Goal: Transaction & Acquisition: Purchase product/service

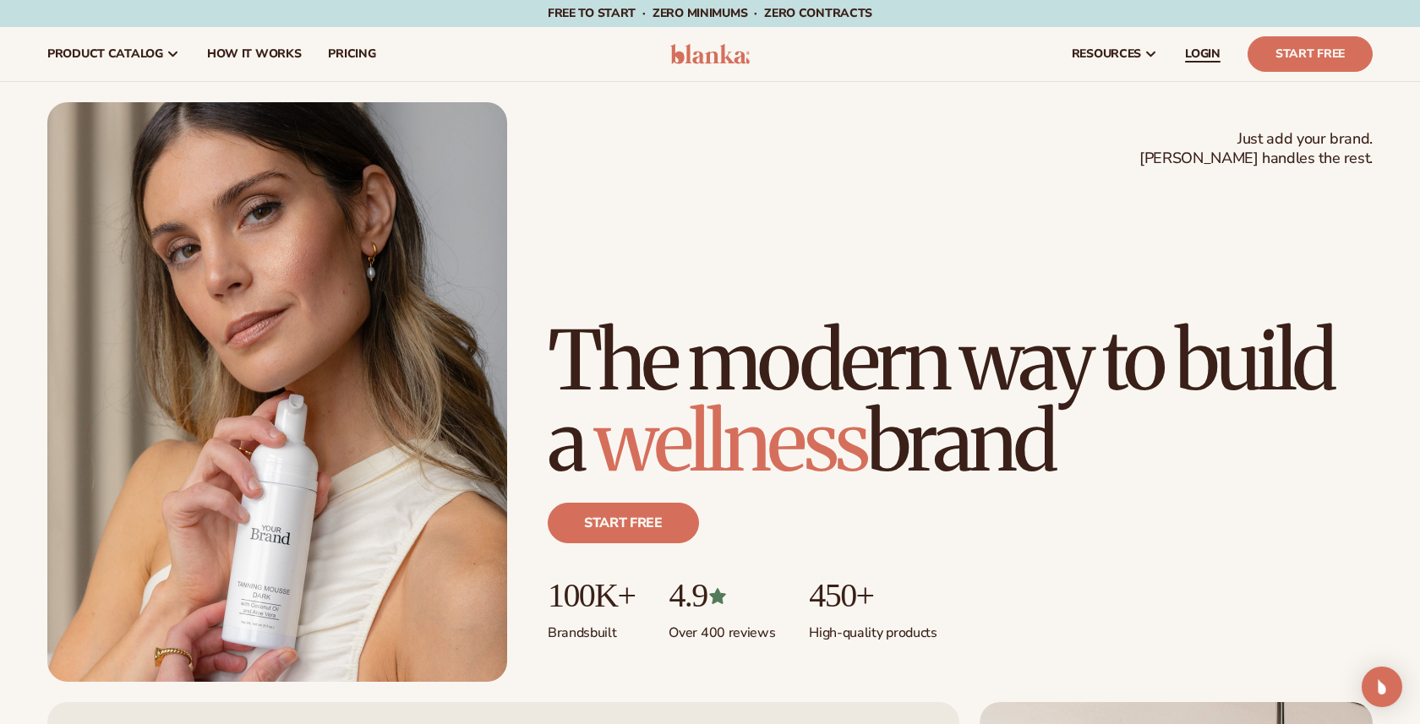
click at [1198, 52] on span "LOGIN" at bounding box center [1202, 54] width 35 height 14
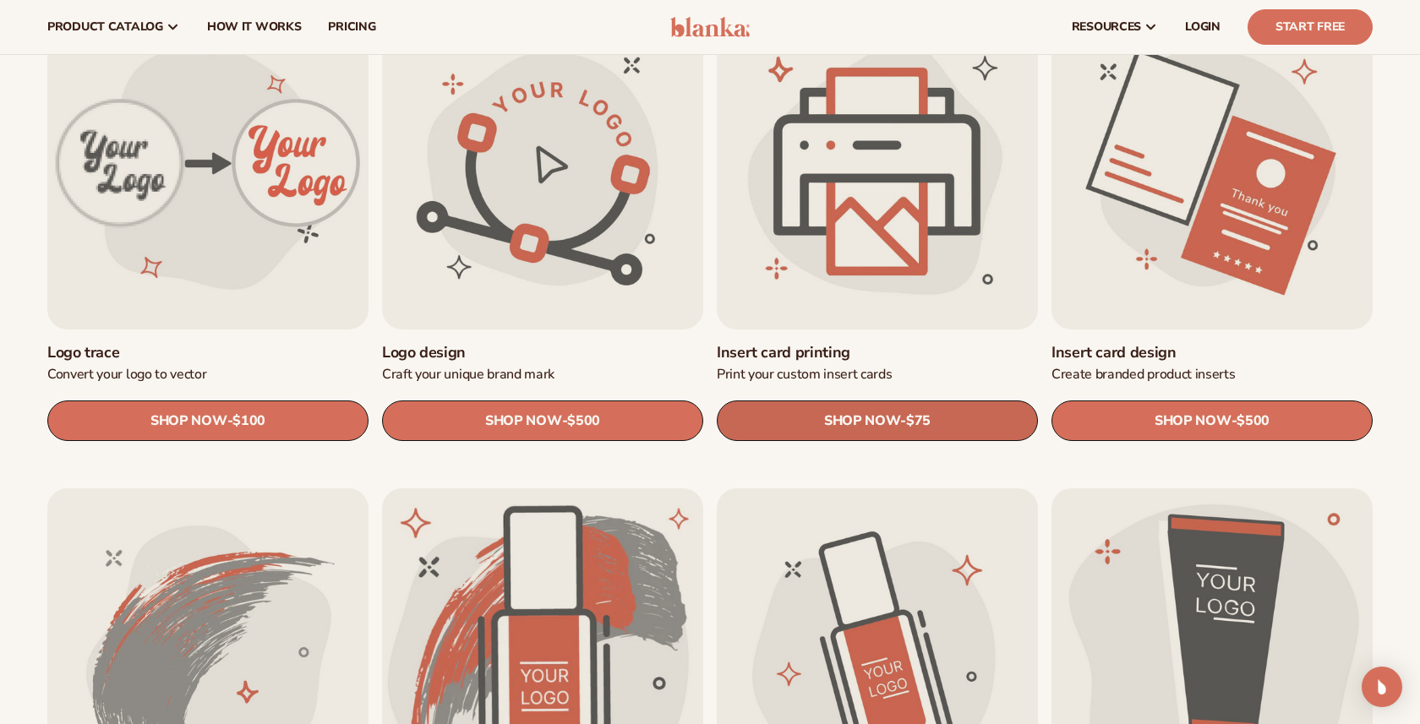
scroll to position [573, 0]
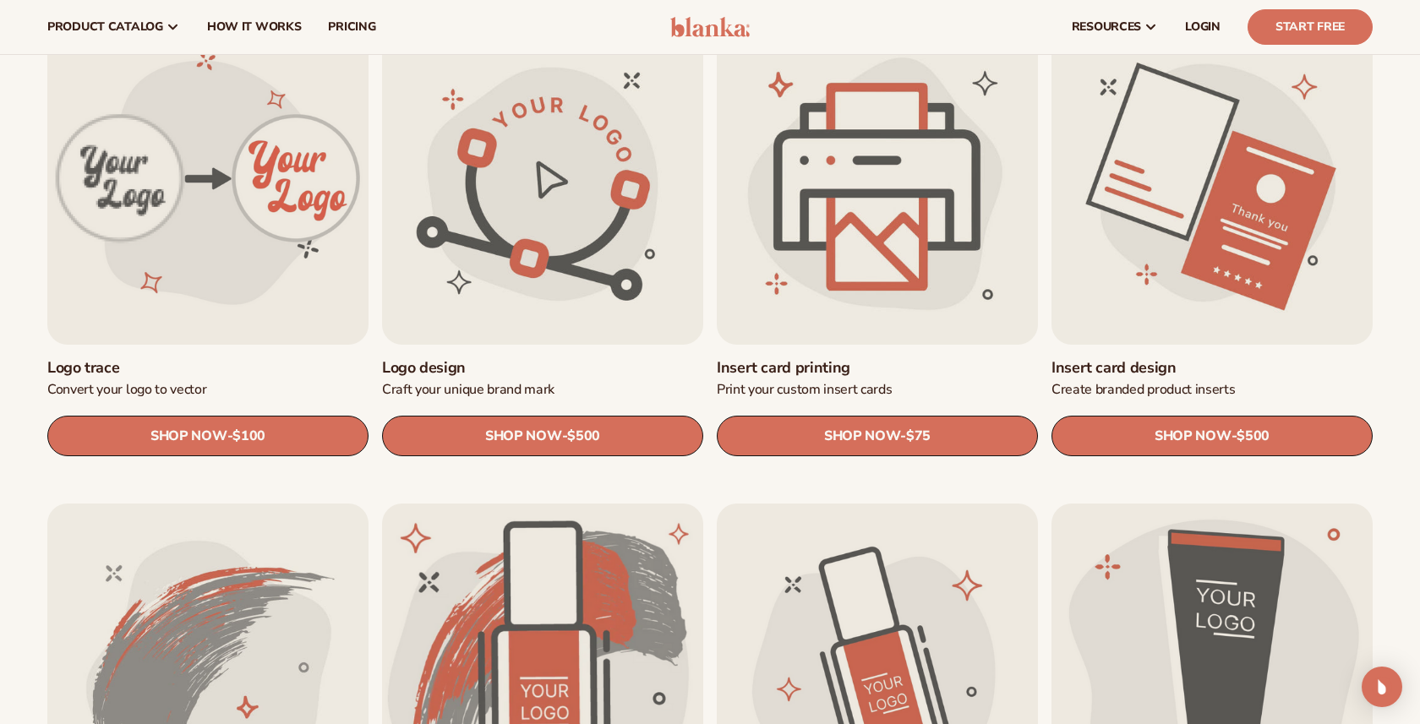
click at [926, 358] on link "Insert card printing" at bounding box center [877, 367] width 321 height 19
